Goal: Information Seeking & Learning: Learn about a topic

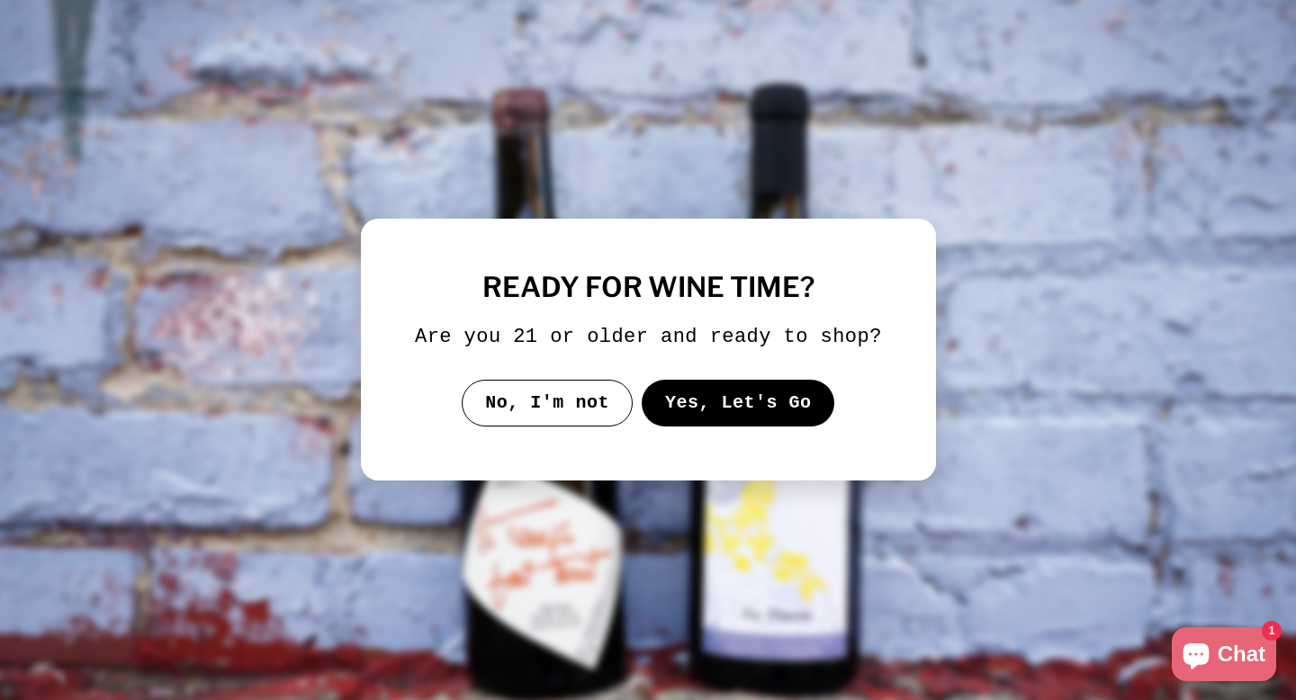
click at [760, 410] on button "Yes, Let's Go" at bounding box center [738, 403] width 194 height 47
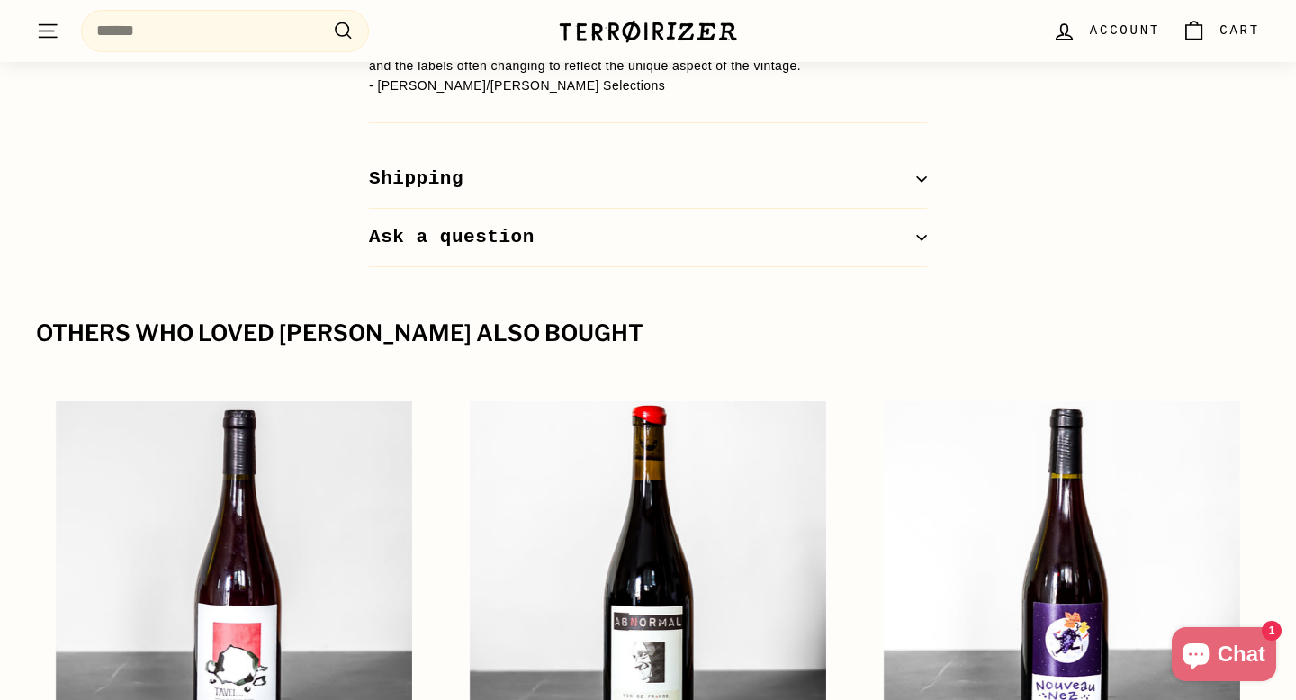
scroll to position [2881, 0]
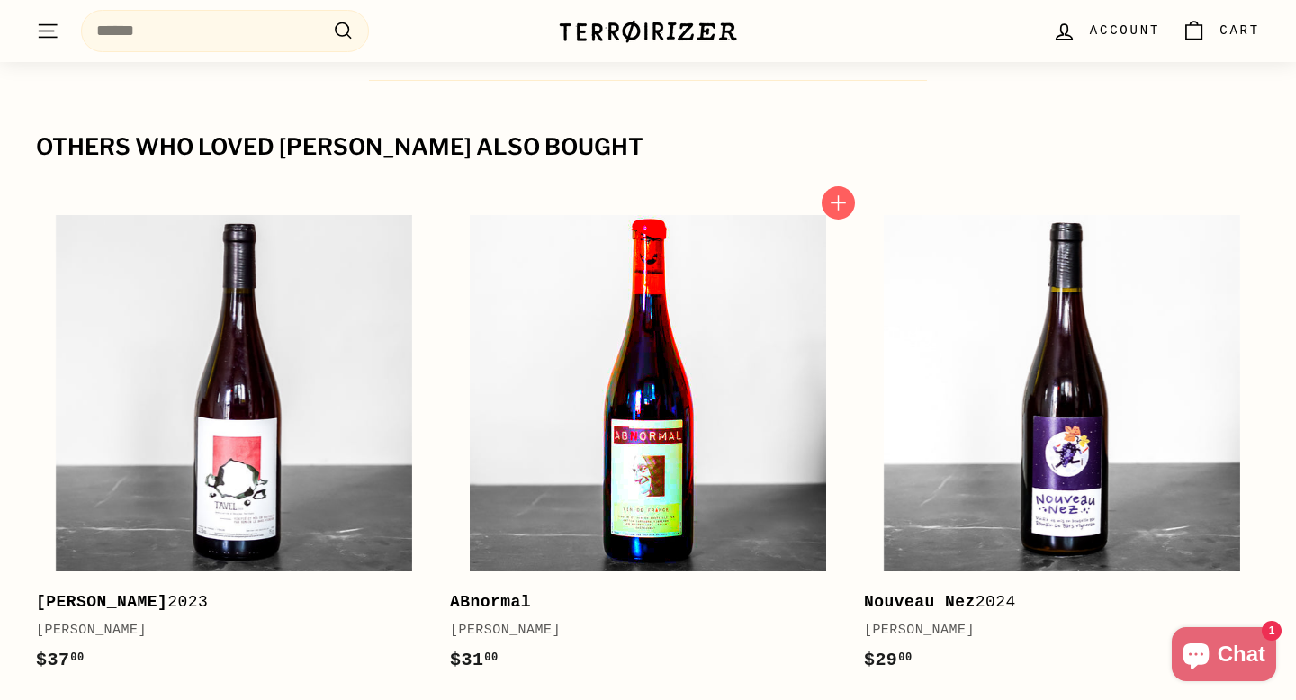
click at [729, 312] on img at bounding box center [648, 393] width 356 height 356
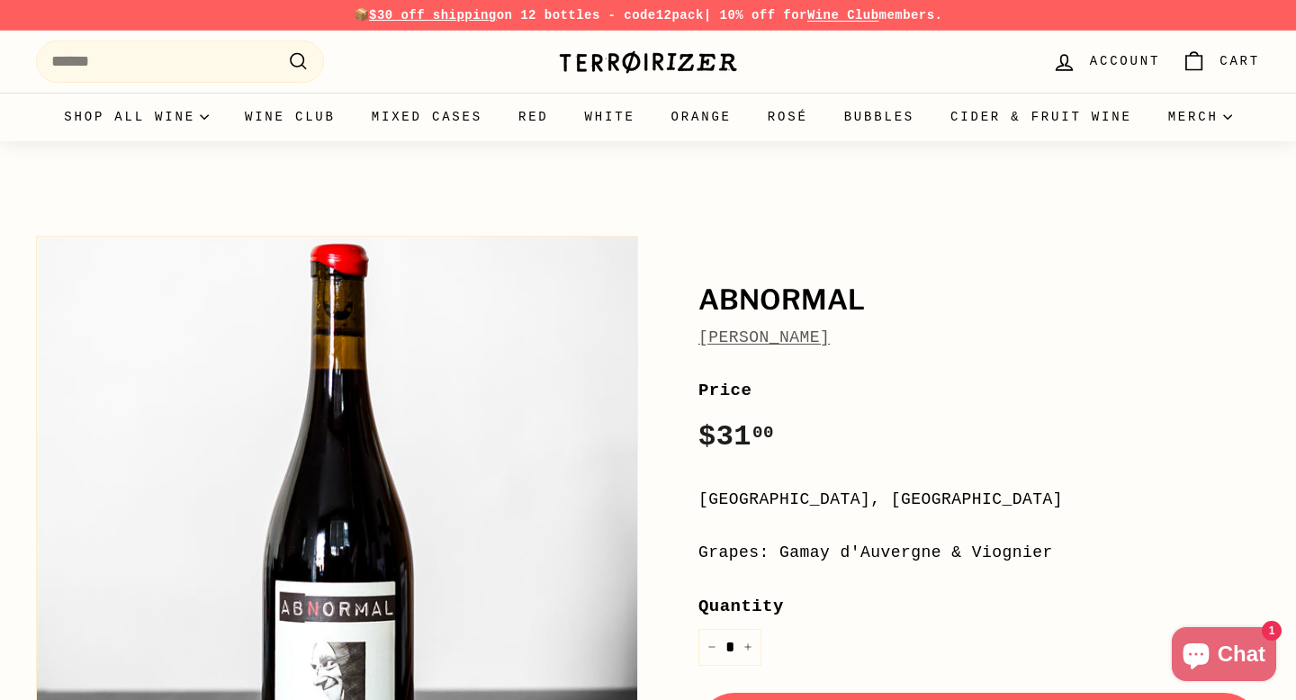
click at [757, 339] on link "[PERSON_NAME]" at bounding box center [764, 338] width 131 height 18
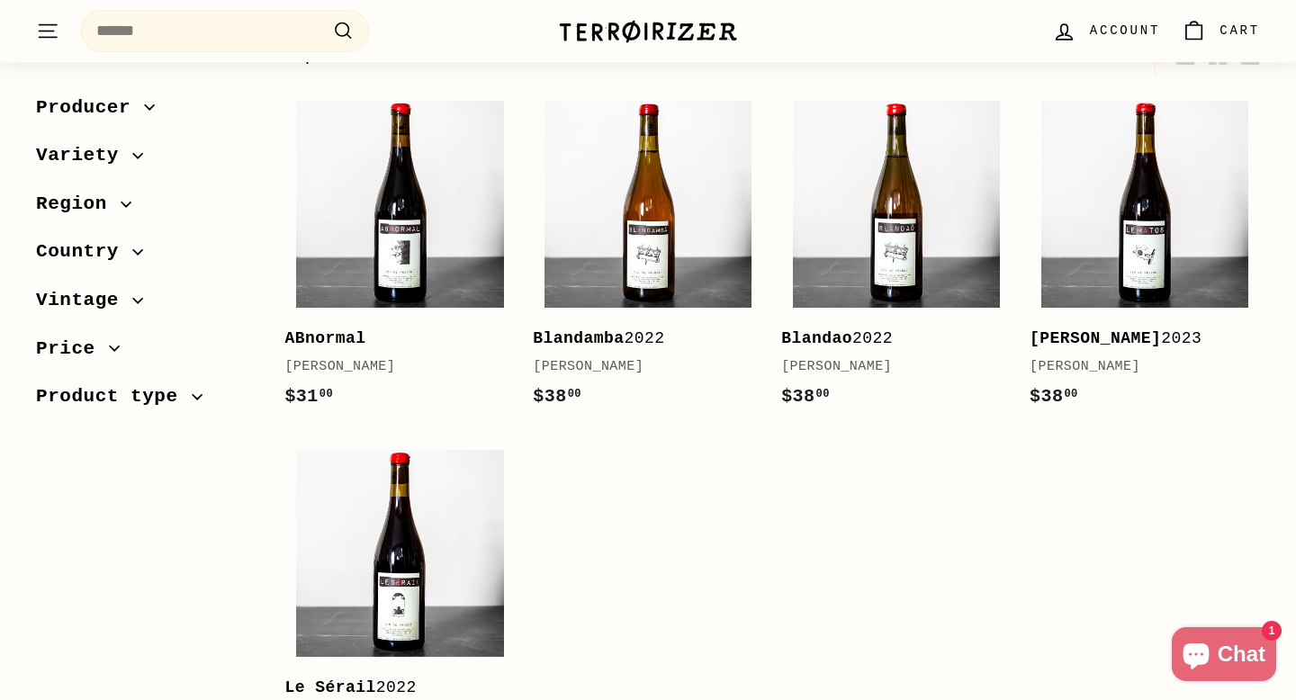
scroll to position [347, 0]
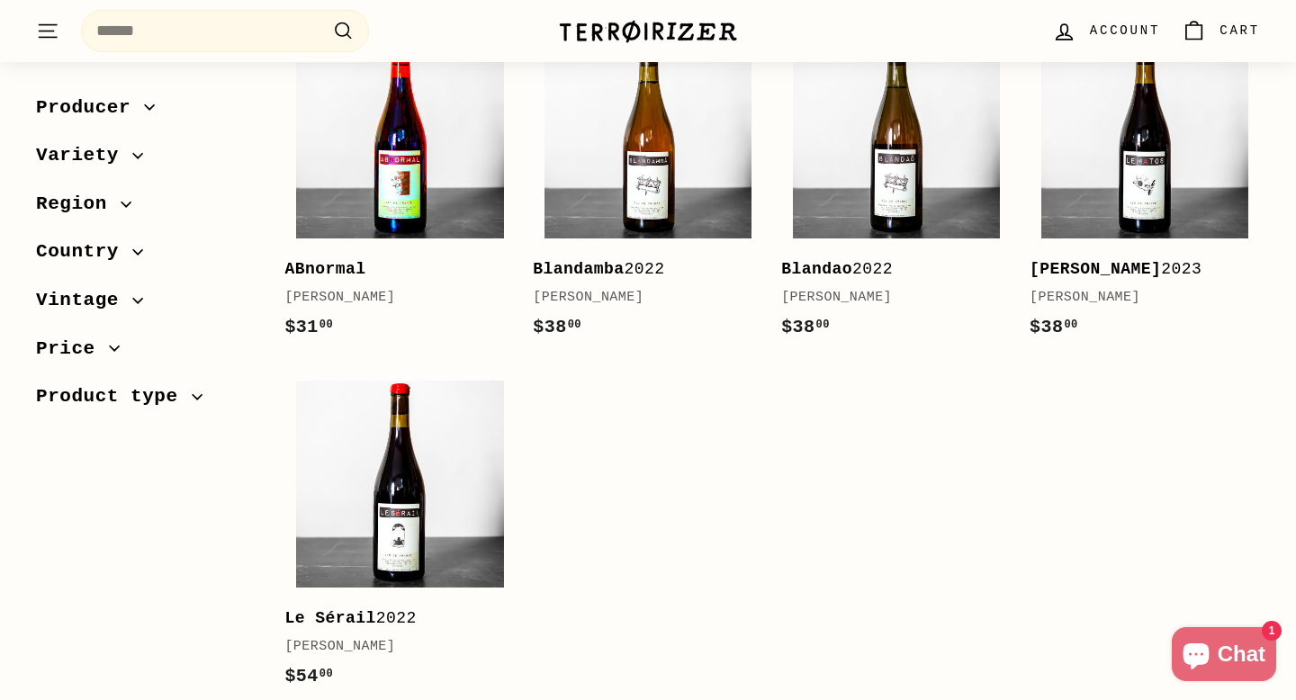
click at [395, 183] on img at bounding box center [399, 135] width 207 height 207
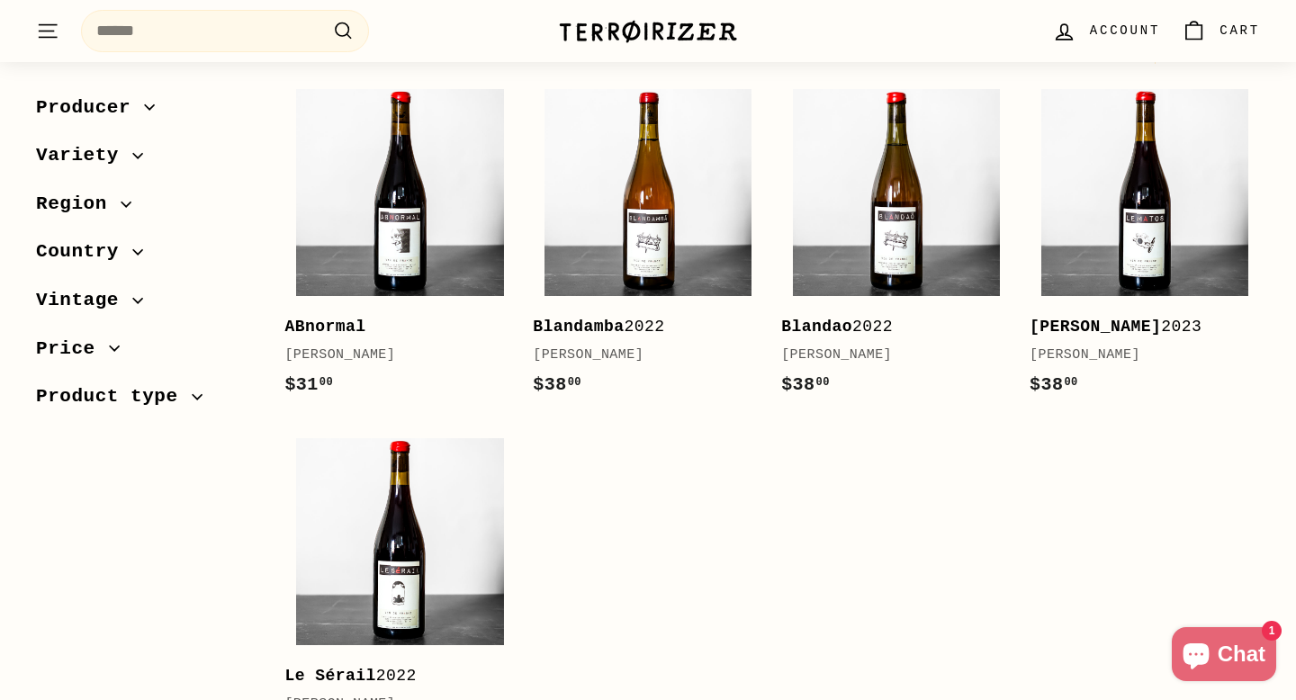
scroll to position [288, 0]
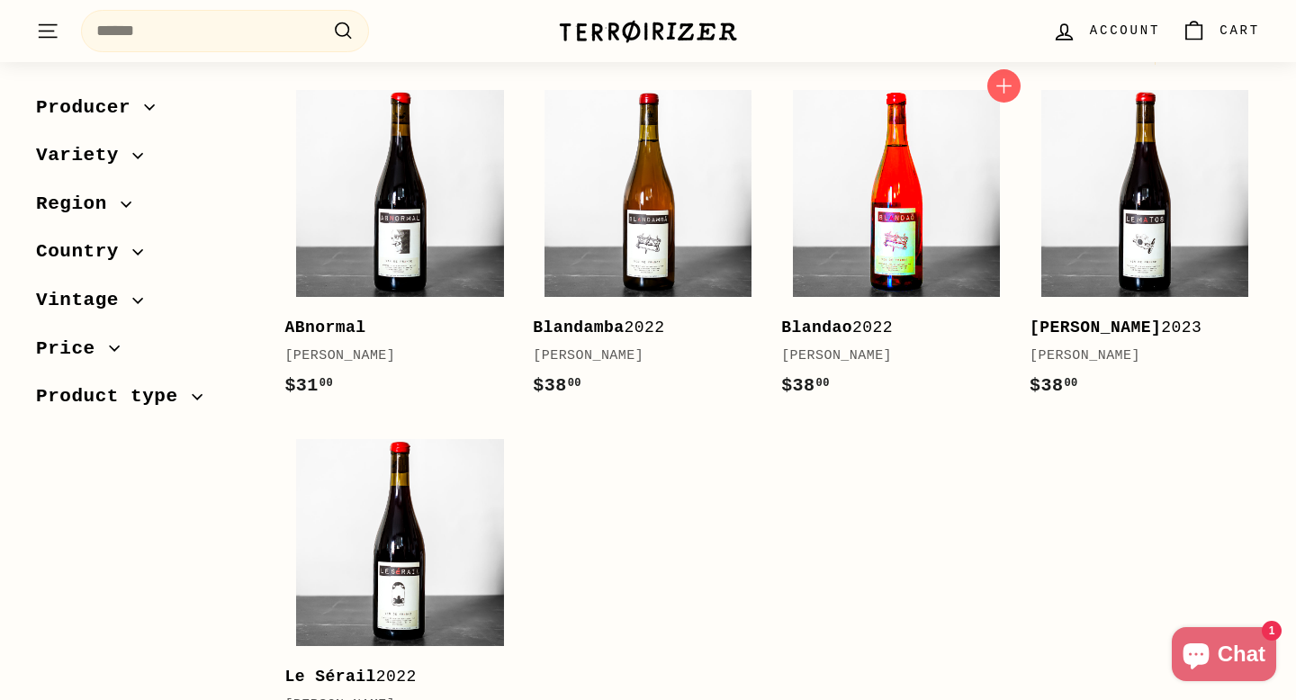
click at [850, 241] on img at bounding box center [896, 193] width 207 height 207
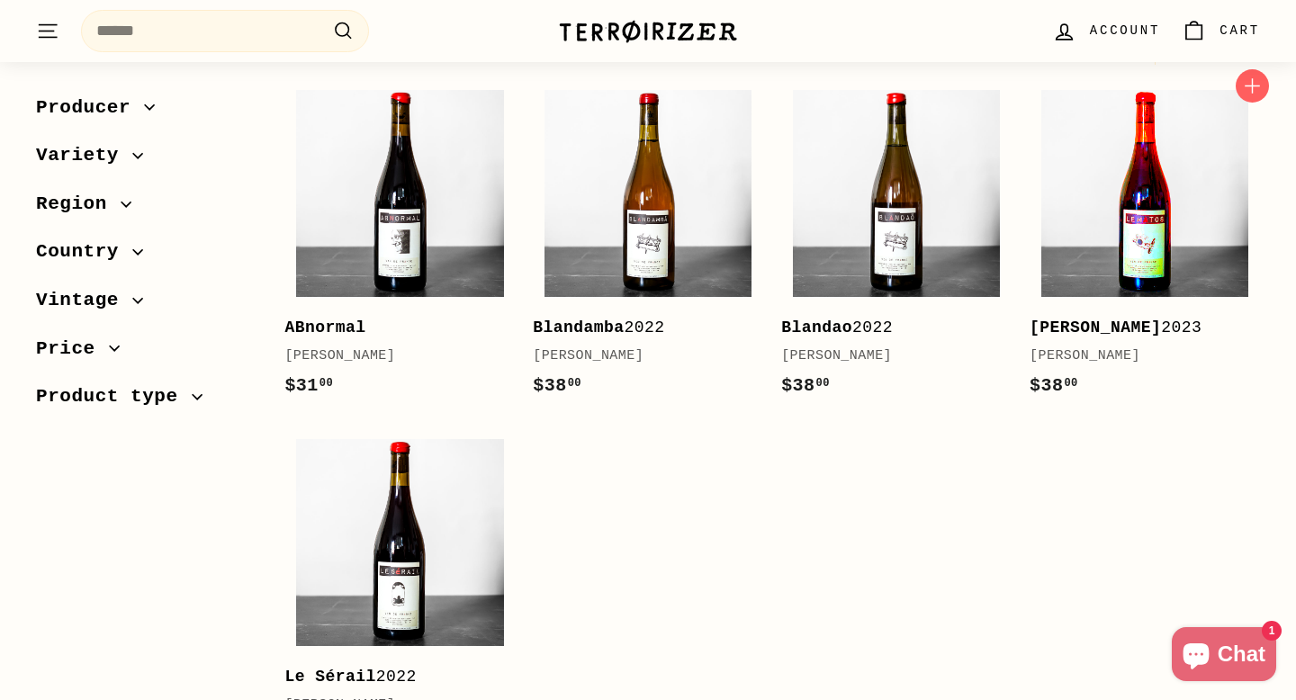
click at [1136, 204] on img at bounding box center [1145, 193] width 207 height 207
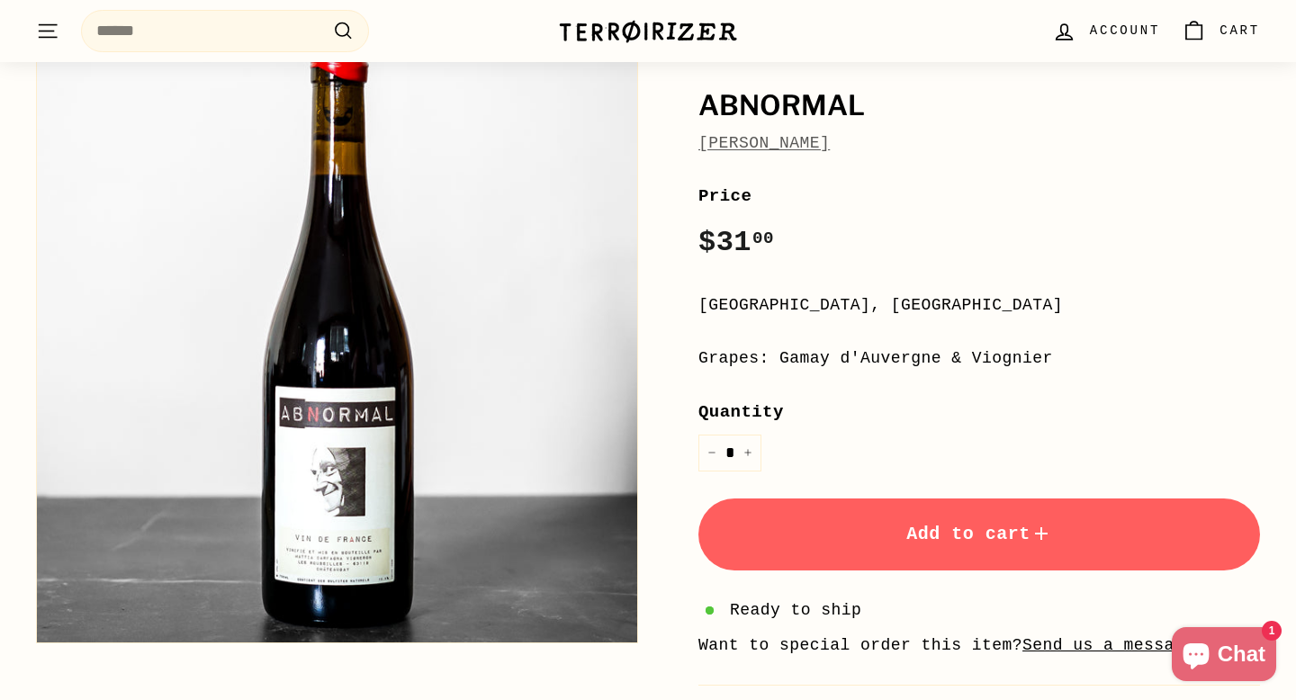
scroll to position [223, 0]
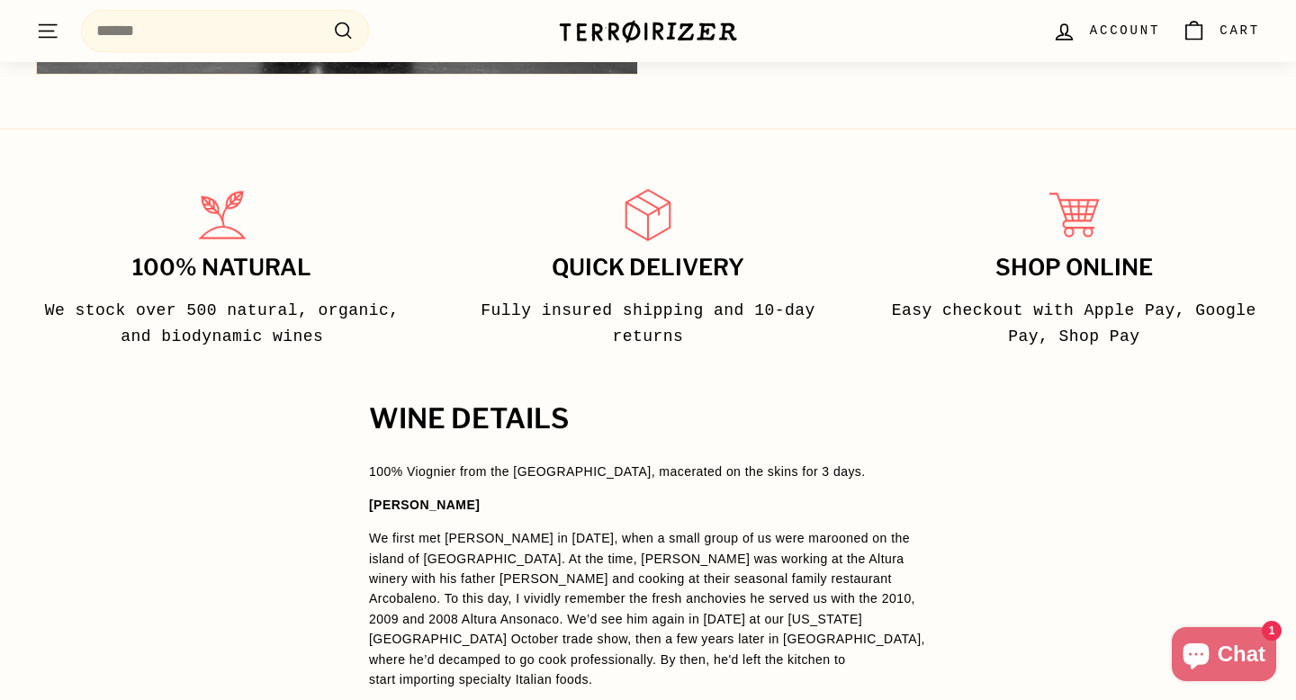
scroll to position [1057, 0]
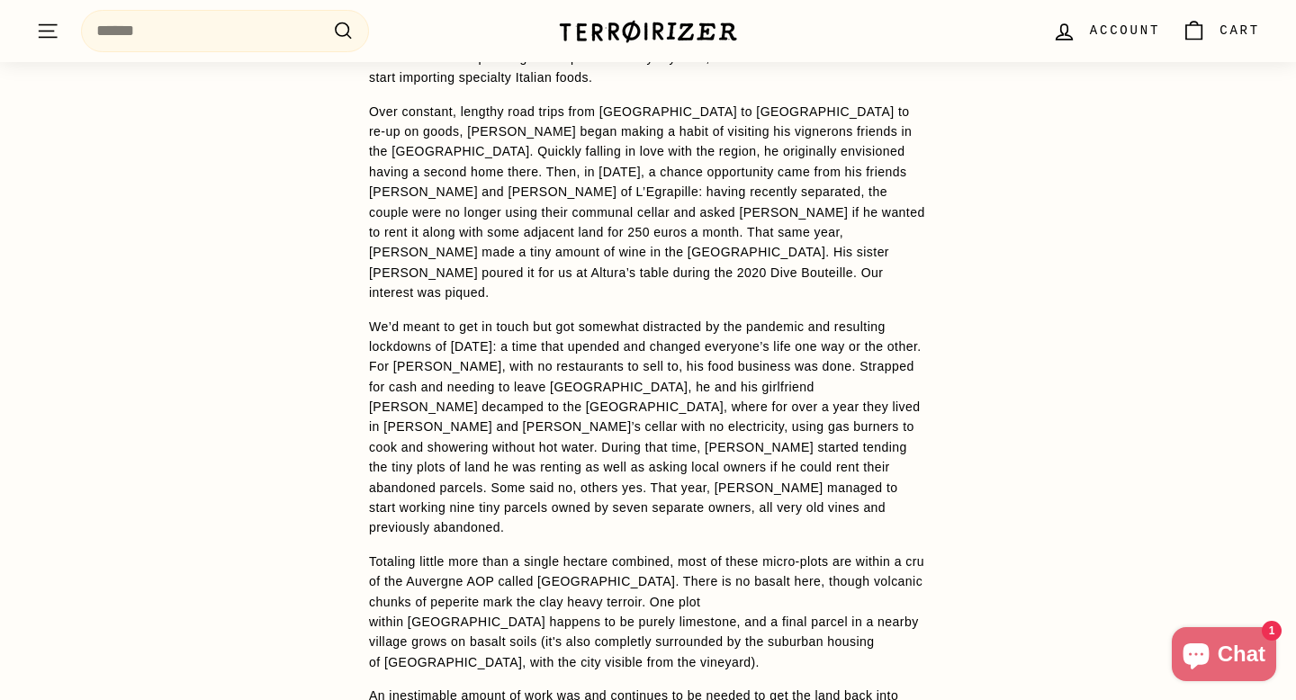
scroll to position [2030, 0]
